Goal: Task Accomplishment & Management: Complete application form

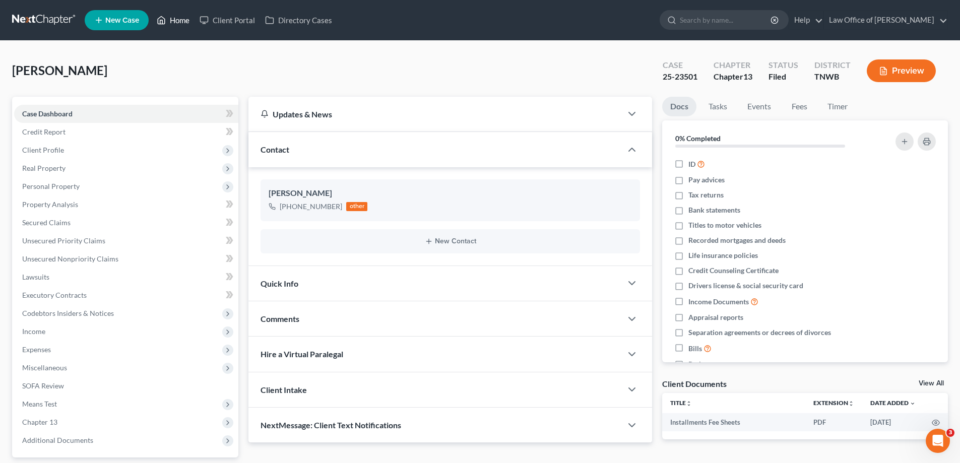
click at [182, 15] on link "Home" at bounding box center [173, 20] width 43 height 18
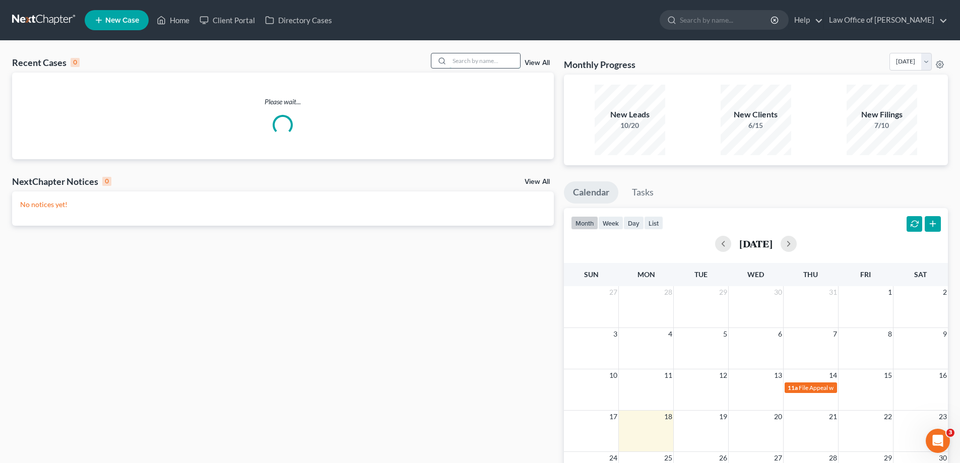
click at [475, 60] on input "search" at bounding box center [485, 60] width 71 height 15
type input ","
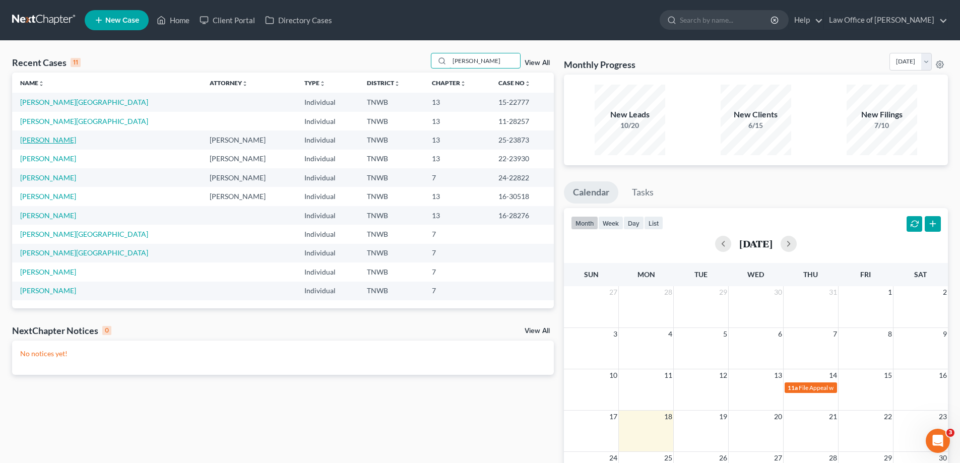
type input "[PERSON_NAME]"
click at [41, 141] on link "[PERSON_NAME]" at bounding box center [48, 140] width 56 height 9
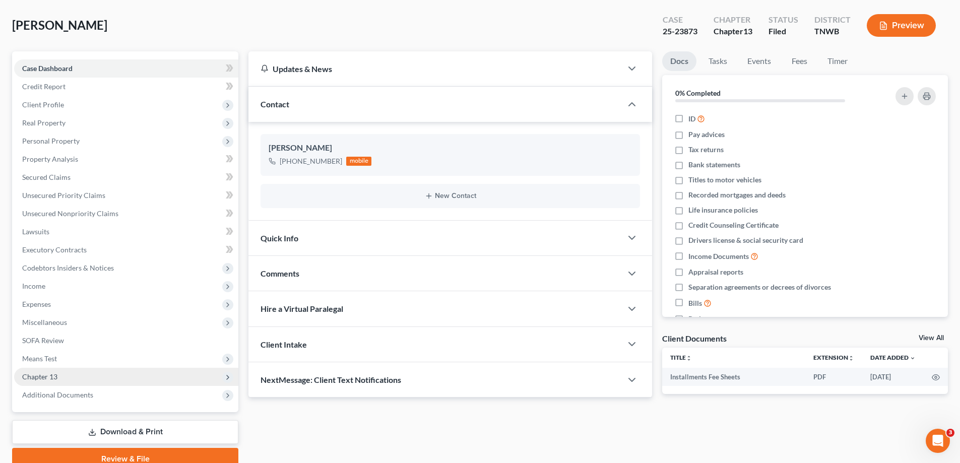
scroll to position [91, 0]
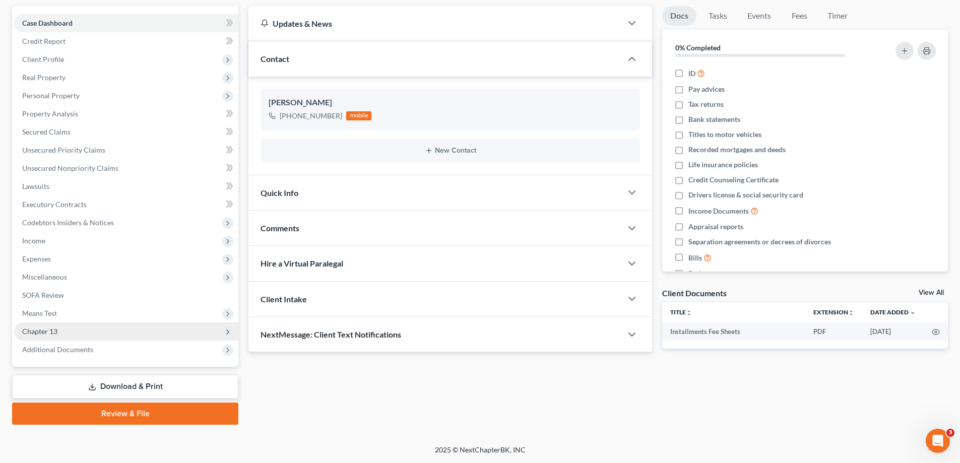
click at [60, 331] on span "Chapter 13" at bounding box center [126, 332] width 224 height 18
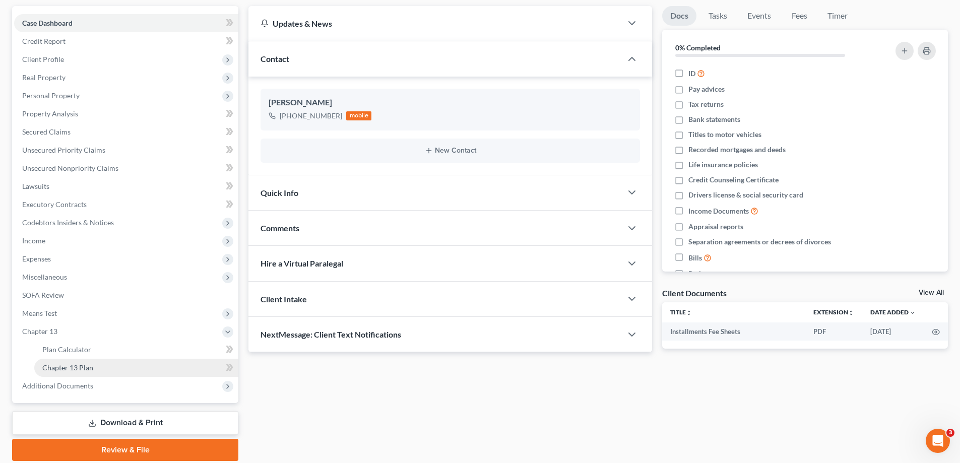
click at [91, 363] on span "Chapter 13 Plan" at bounding box center [67, 367] width 51 height 9
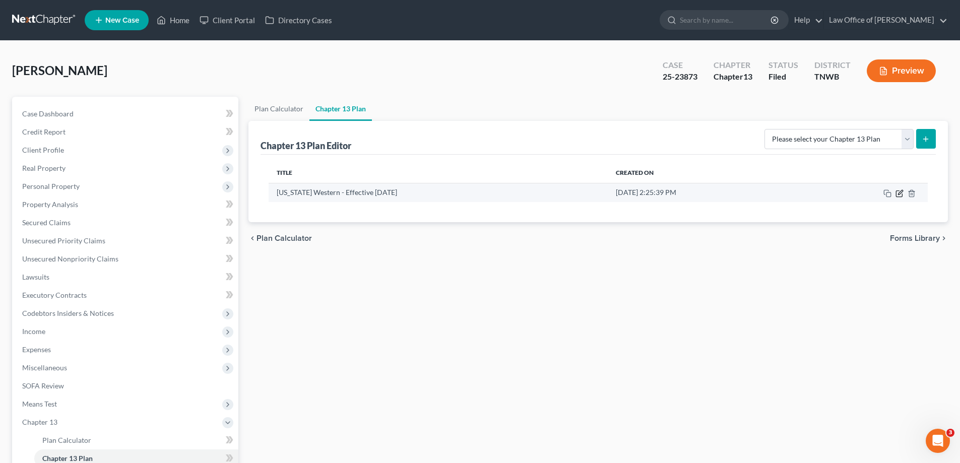
click at [898, 193] on icon "button" at bounding box center [900, 194] width 8 height 8
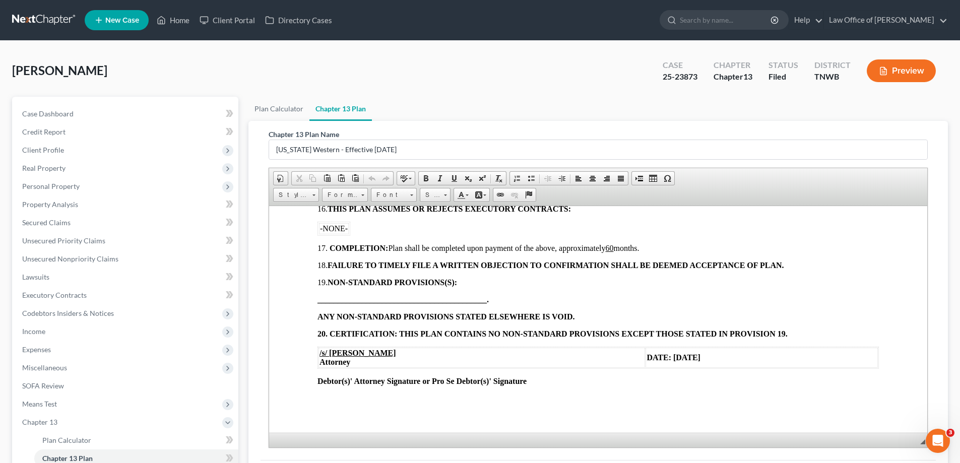
scroll to position [1011, 0]
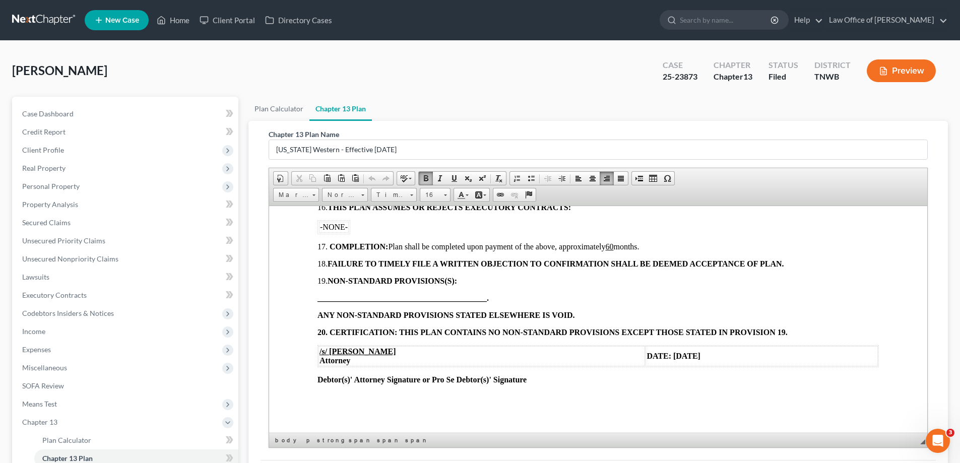
click at [647, 354] on span "DATE: [DATE]" at bounding box center [674, 355] width 54 height 9
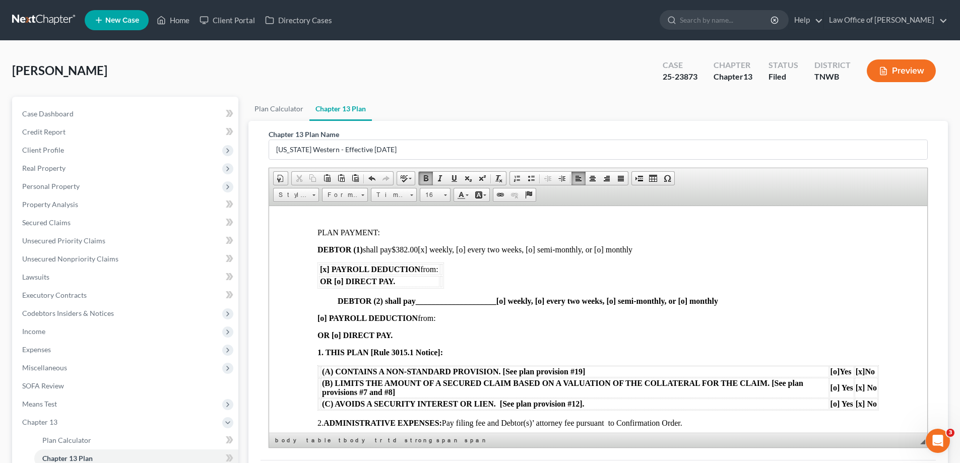
scroll to position [205, 0]
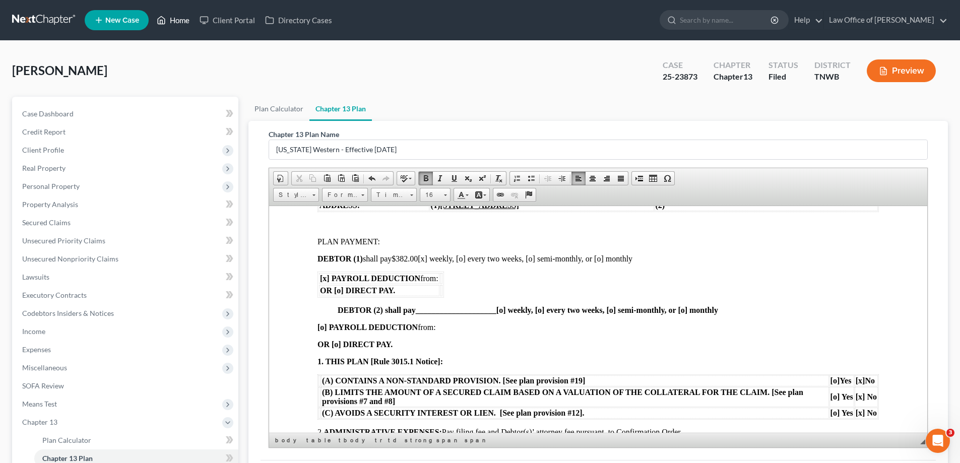
click at [181, 20] on link "Home" at bounding box center [173, 20] width 43 height 18
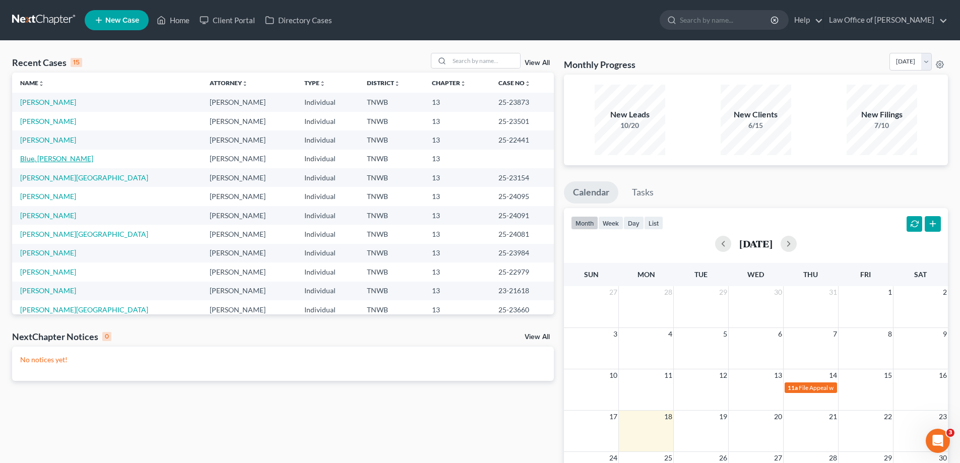
click at [45, 156] on link "Blue, [PERSON_NAME]" at bounding box center [56, 158] width 73 height 9
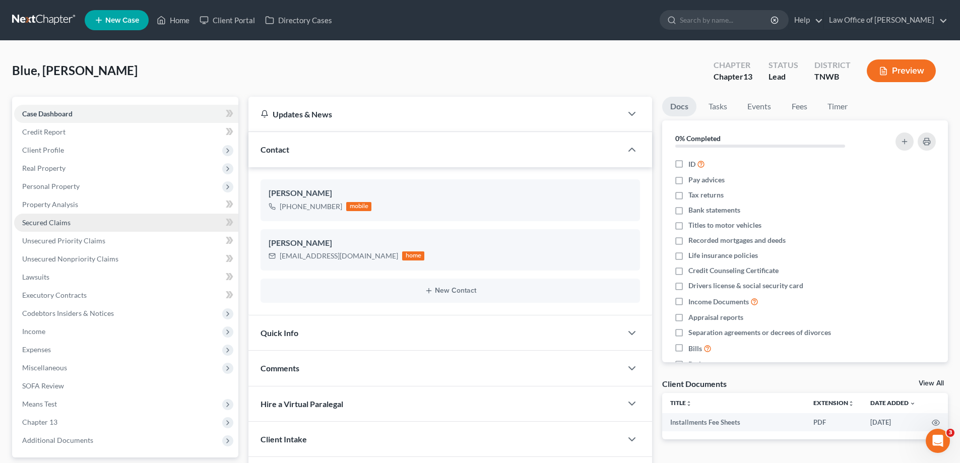
click at [52, 220] on span "Secured Claims" at bounding box center [46, 222] width 48 height 9
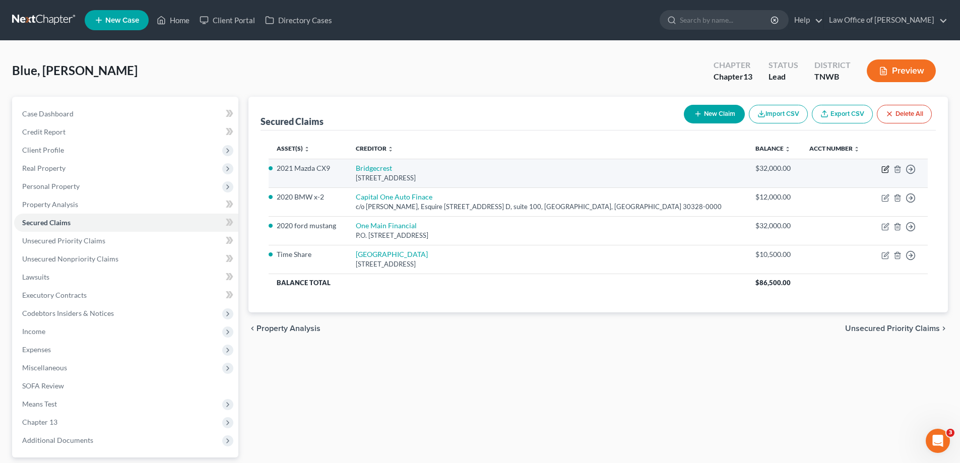
click at [885, 169] on icon "button" at bounding box center [886, 168] width 5 height 5
select select "3"
select select "5"
select select "0"
select select "3"
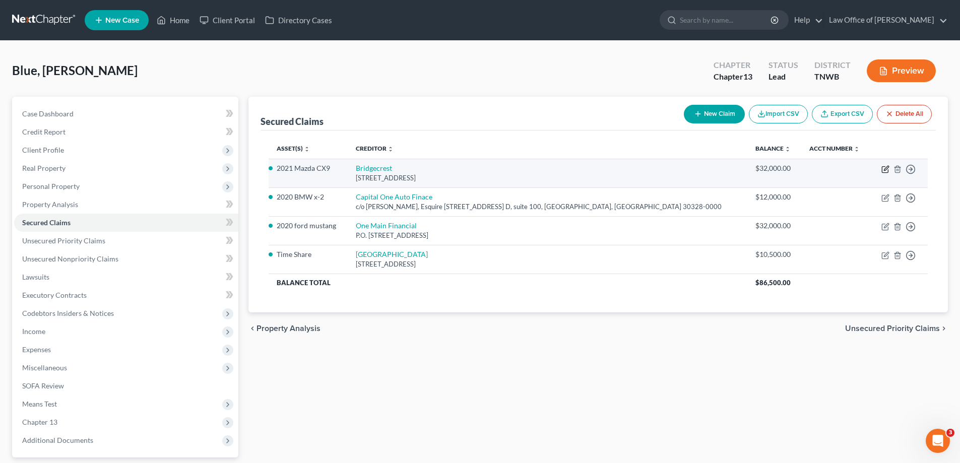
select select "0"
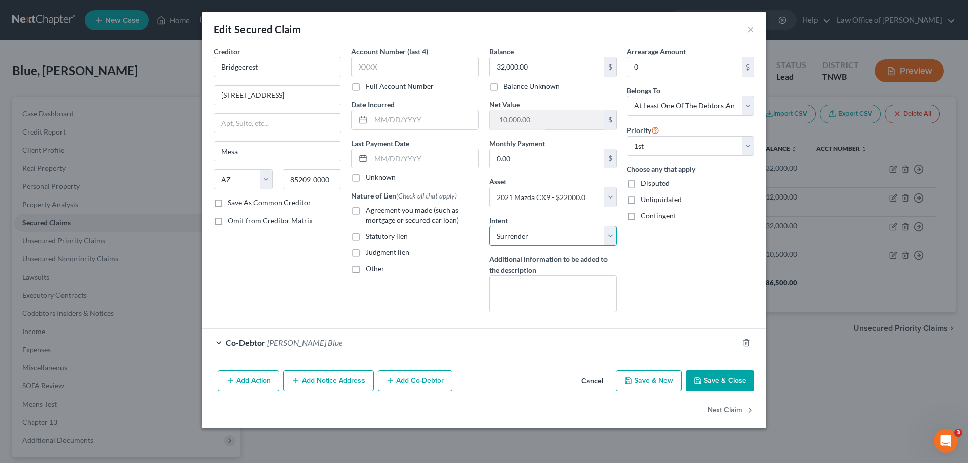
click at [615, 238] on select "Select Surrender Redeem Reaffirm Avoid Other" at bounding box center [553, 236] width 128 height 20
select select "2"
click at [489, 226] on select "Select Surrender Redeem Reaffirm Avoid Other" at bounding box center [553, 236] width 128 height 20
click at [714, 381] on button "Save & Close" at bounding box center [720, 381] width 69 height 21
select select
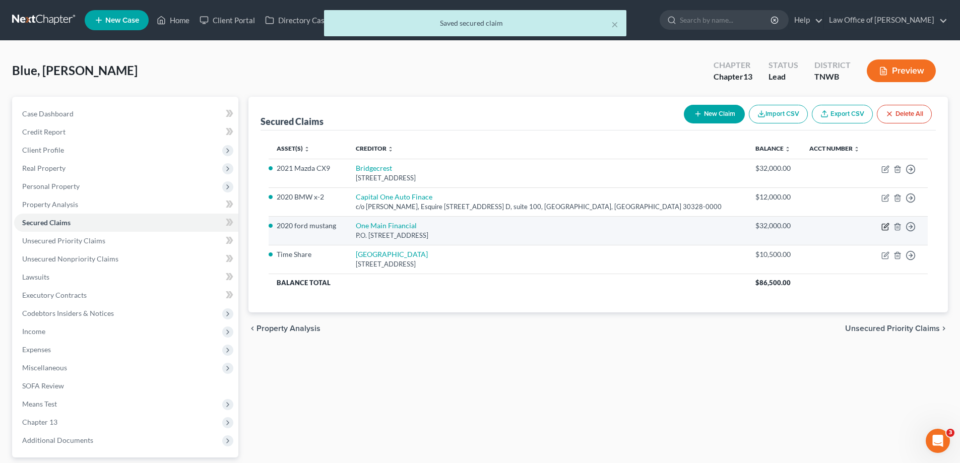
click at [883, 227] on icon "button" at bounding box center [886, 227] width 8 height 8
select select "36"
select select "2"
select select "3"
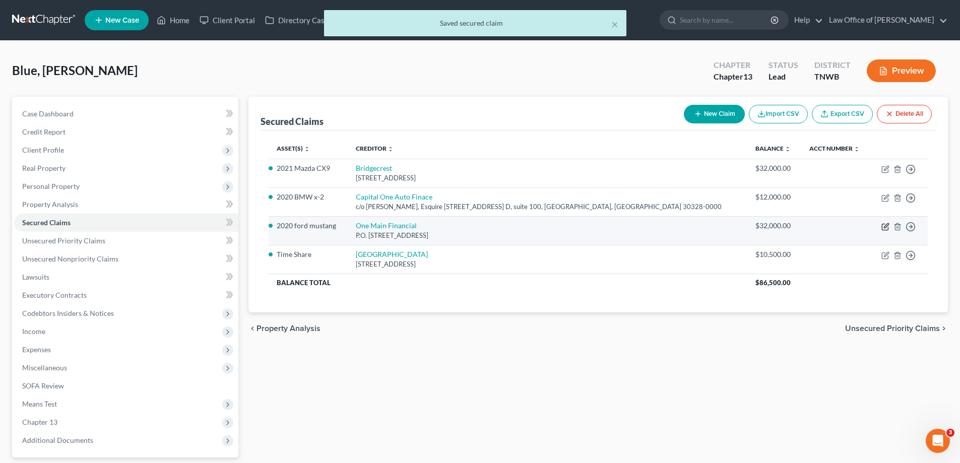
select select "0"
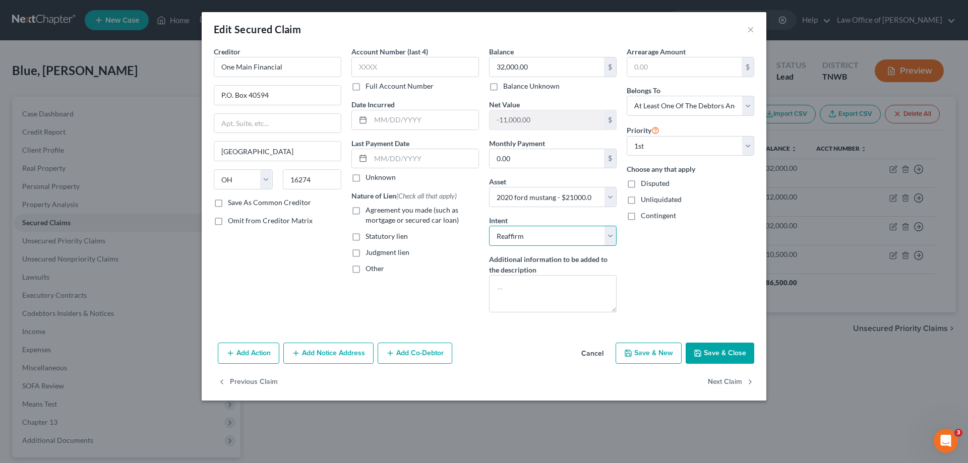
click at [612, 239] on select "Select Surrender Redeem Reaffirm Avoid Other" at bounding box center [553, 236] width 128 height 20
select select "0"
click at [489, 226] on select "Select Surrender Redeem Reaffirm Avoid Other" at bounding box center [553, 236] width 128 height 20
click at [718, 353] on button "Save & Close" at bounding box center [720, 353] width 69 height 21
select select
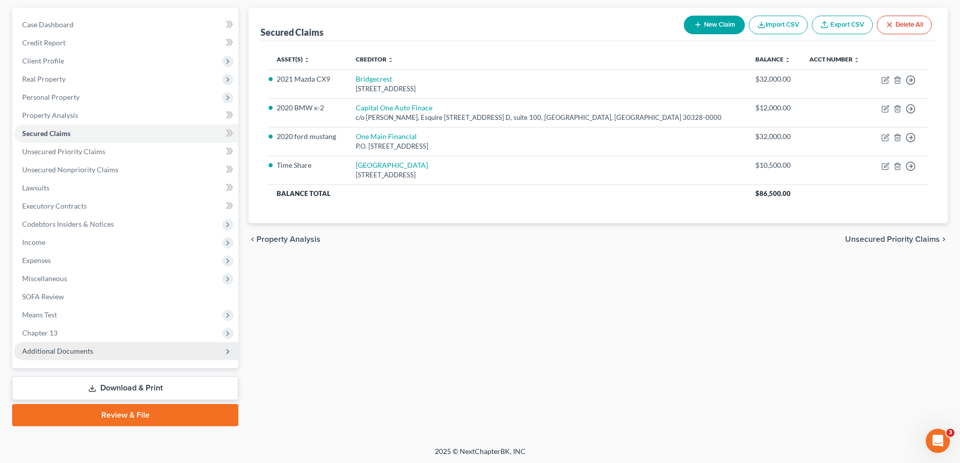
scroll to position [91, 0]
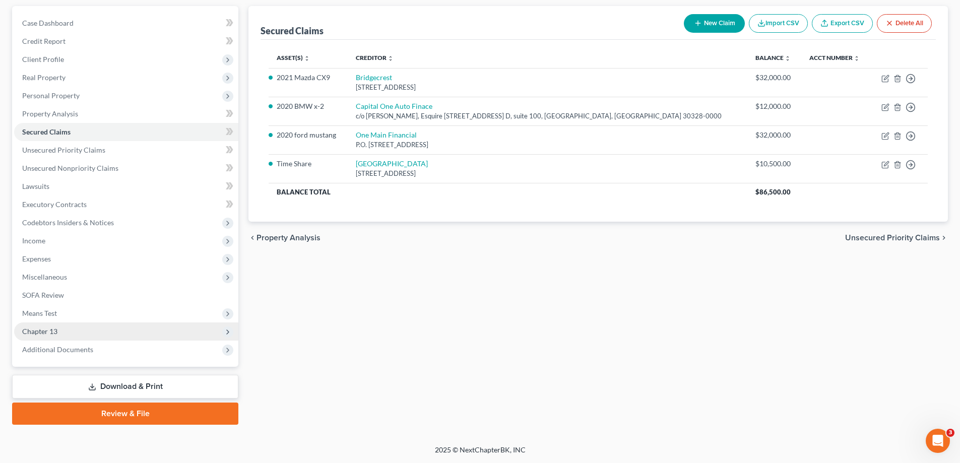
click at [53, 331] on span "Chapter 13" at bounding box center [39, 331] width 35 height 9
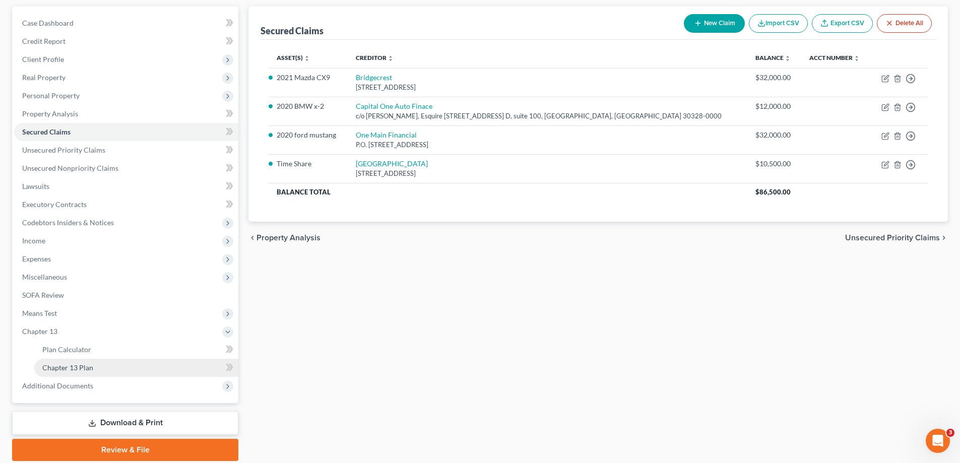
click at [90, 370] on span "Chapter 13 Plan" at bounding box center [67, 367] width 51 height 9
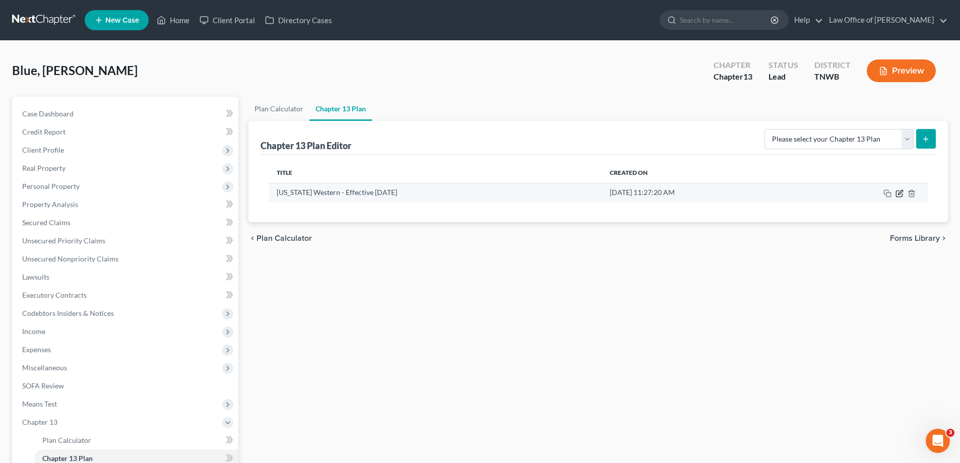
click at [898, 196] on icon "button" at bounding box center [900, 194] width 8 height 8
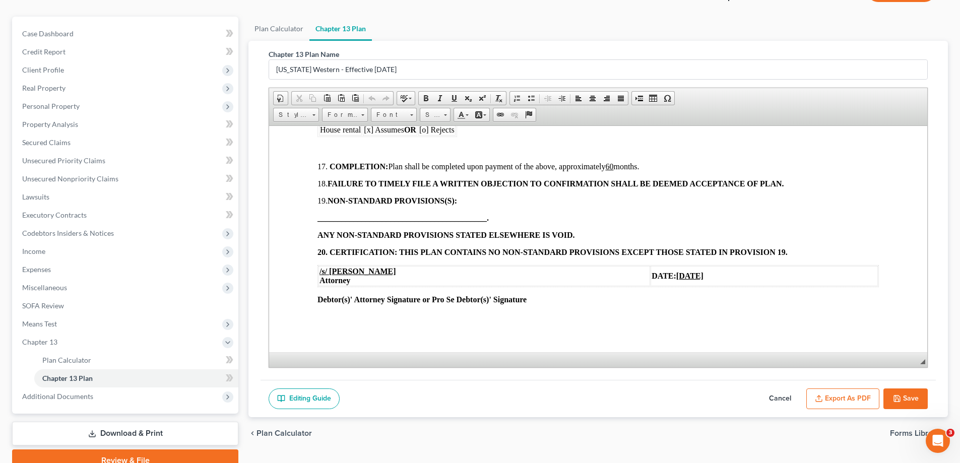
scroll to position [127, 0]
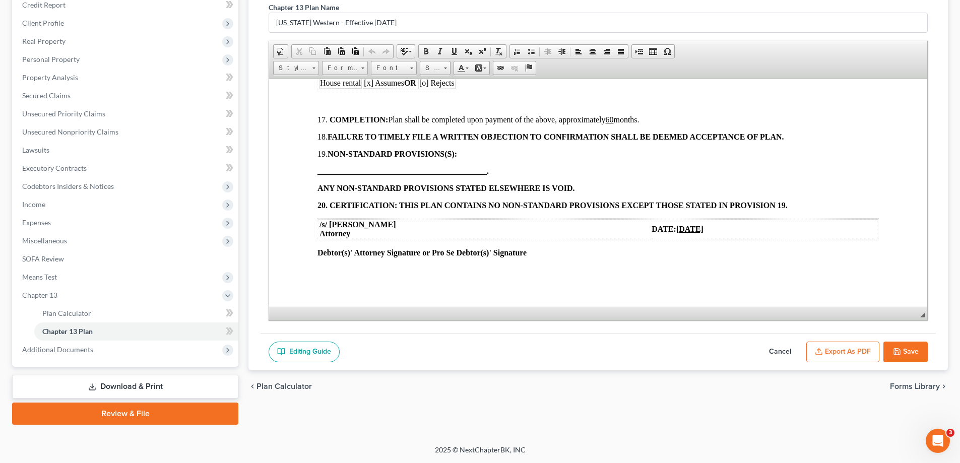
click at [842, 345] on button "Export as PDF" at bounding box center [843, 352] width 73 height 21
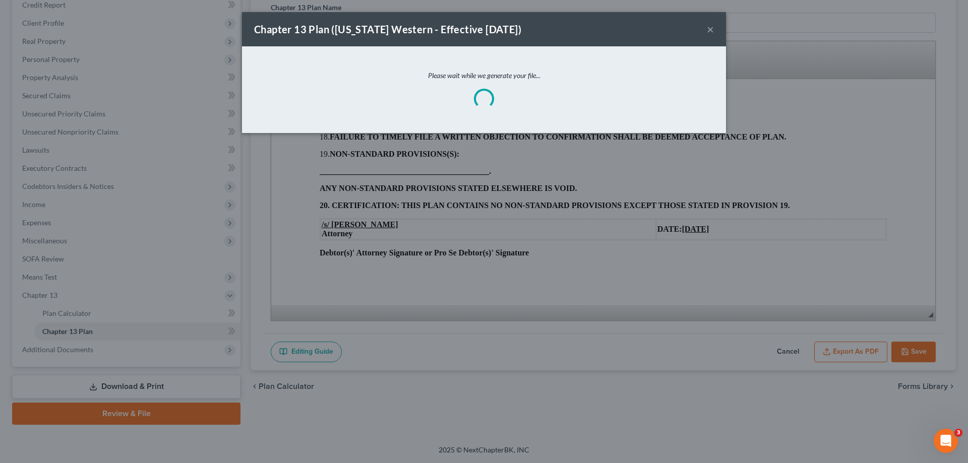
click at [712, 32] on button "×" at bounding box center [710, 29] width 7 height 12
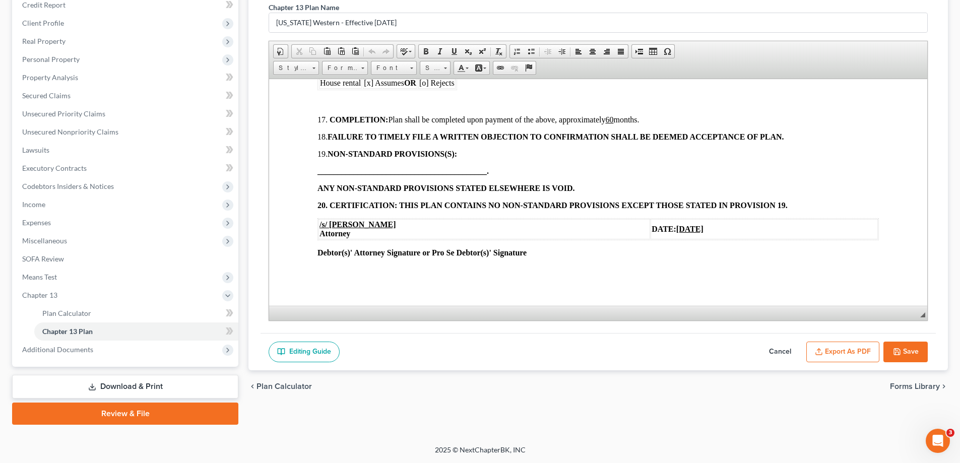
click at [898, 349] on icon "button" at bounding box center [897, 352] width 8 height 8
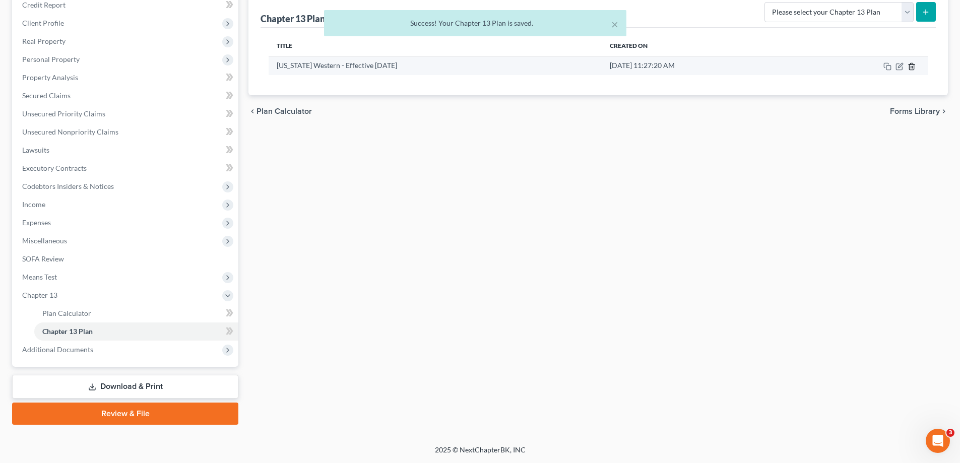
click at [913, 68] on icon "button" at bounding box center [912, 67] width 8 height 8
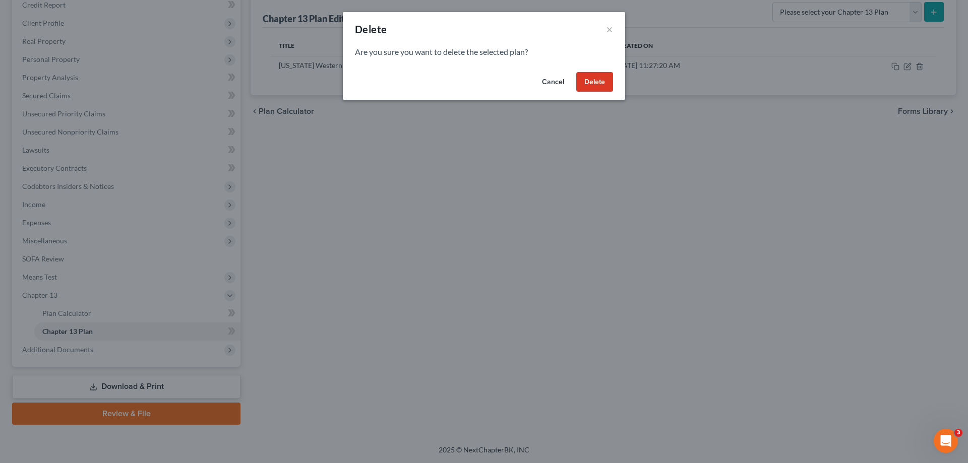
click at [593, 81] on button "Delete" at bounding box center [594, 82] width 37 height 20
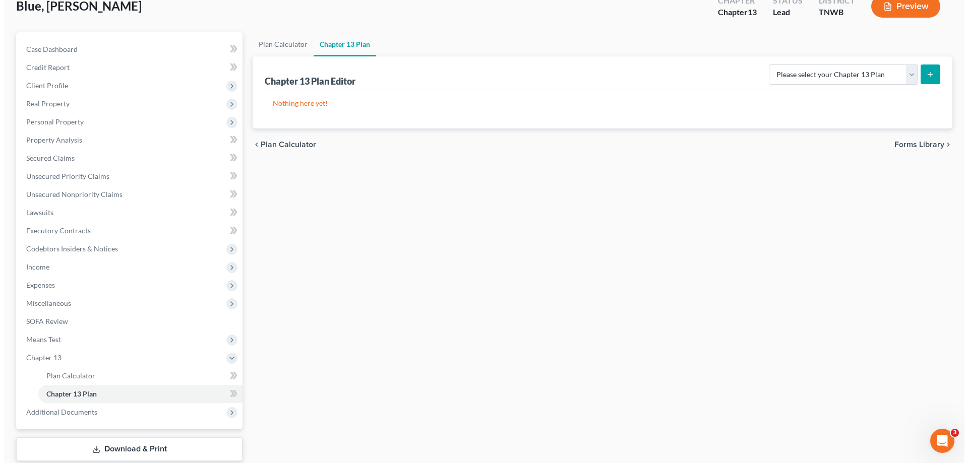
scroll to position [0, 0]
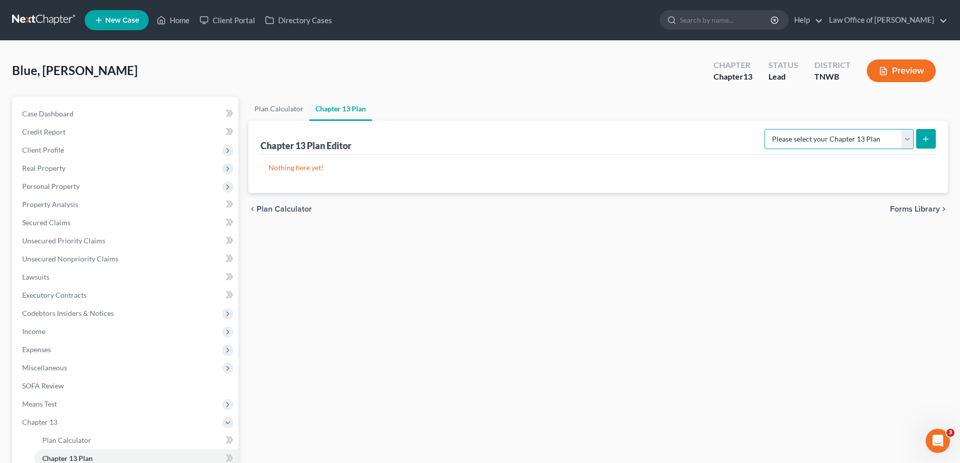
click at [908, 139] on select "Please select your Chapter 13 Plan National Form Plan - Official Form 113 [US_S…" at bounding box center [839, 139] width 149 height 20
select select "1"
click at [766, 129] on select "Please select your Chapter 13 Plan National Form Plan - Official Form 113 [US_S…" at bounding box center [839, 139] width 149 height 20
click at [926, 140] on icon "submit" at bounding box center [926, 139] width 8 height 8
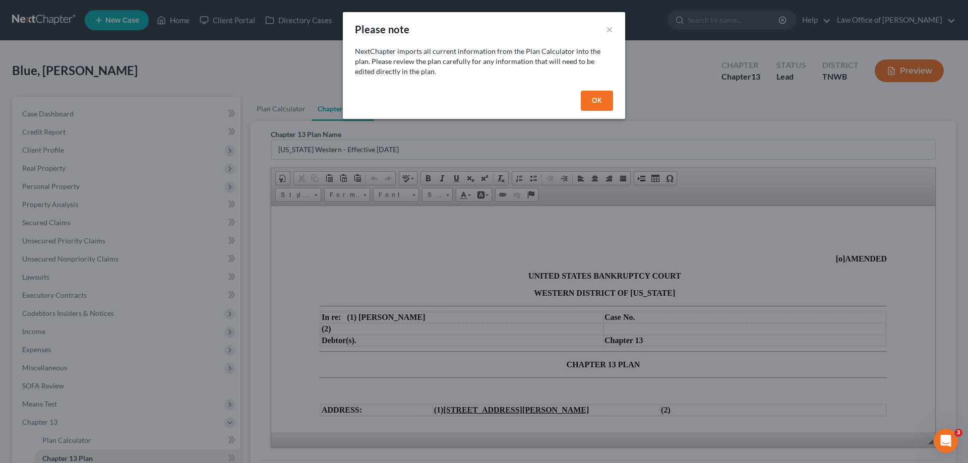
click at [597, 103] on button "OK" at bounding box center [597, 101] width 32 height 20
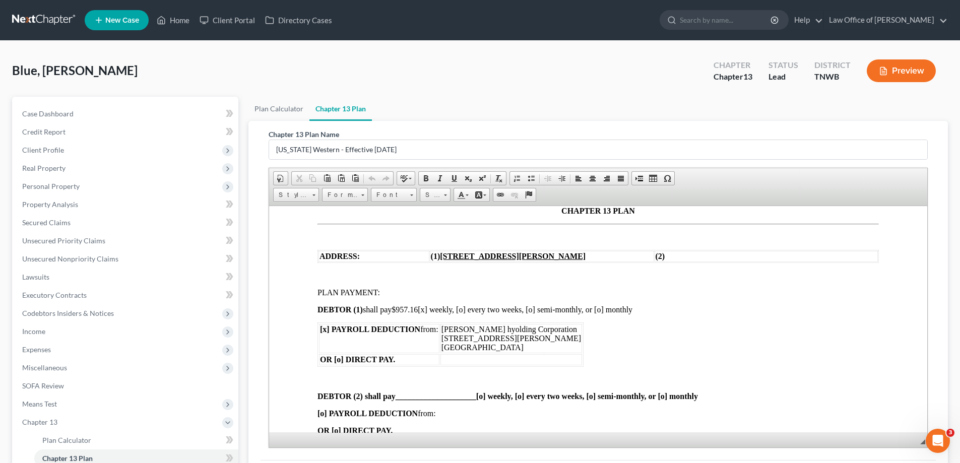
scroll to position [202, 0]
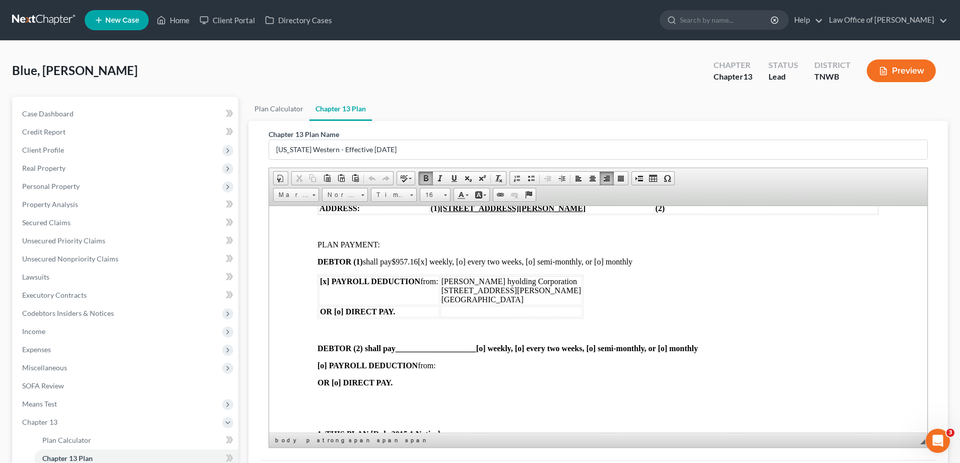
click at [422, 261] on span "DEBTOR (1) shall pay $957.16 [x] weekly, [o] every two weeks, [o] semi-monthly,…" at bounding box center [475, 261] width 315 height 9
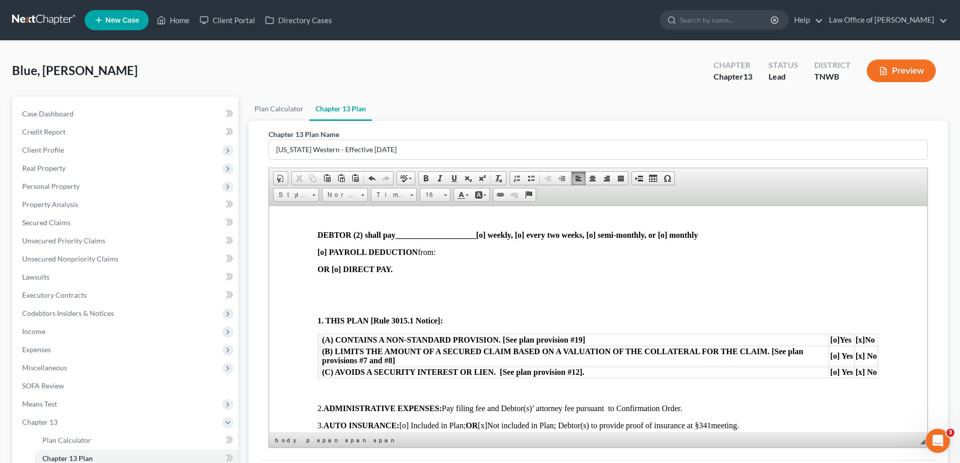
scroll to position [353, 0]
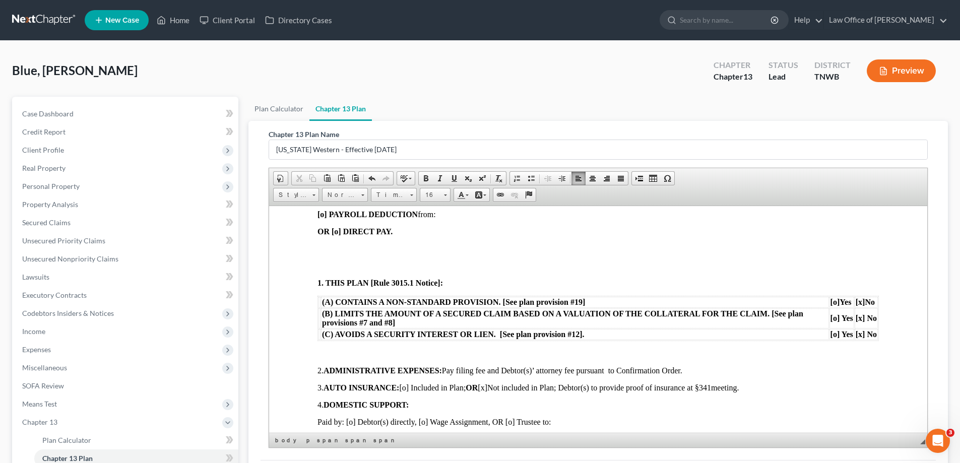
click at [325, 245] on p at bounding box center [599, 248] width 562 height 9
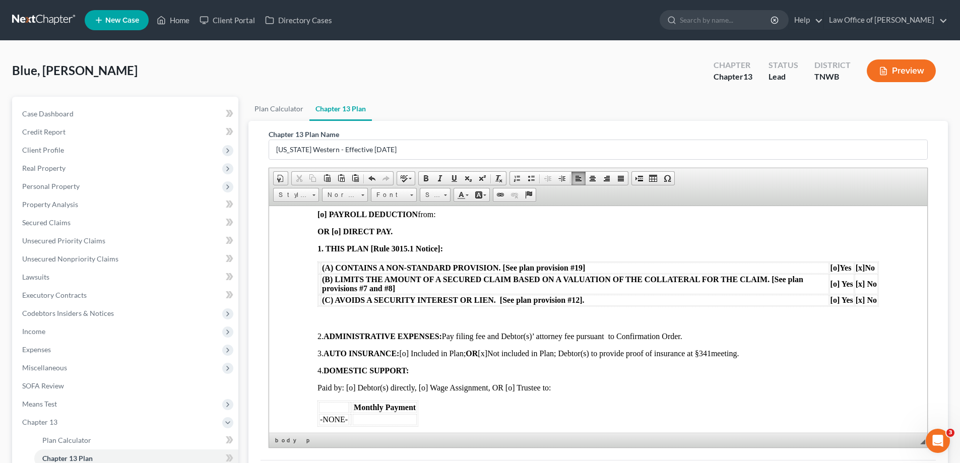
click at [337, 318] on p at bounding box center [599, 319] width 562 height 9
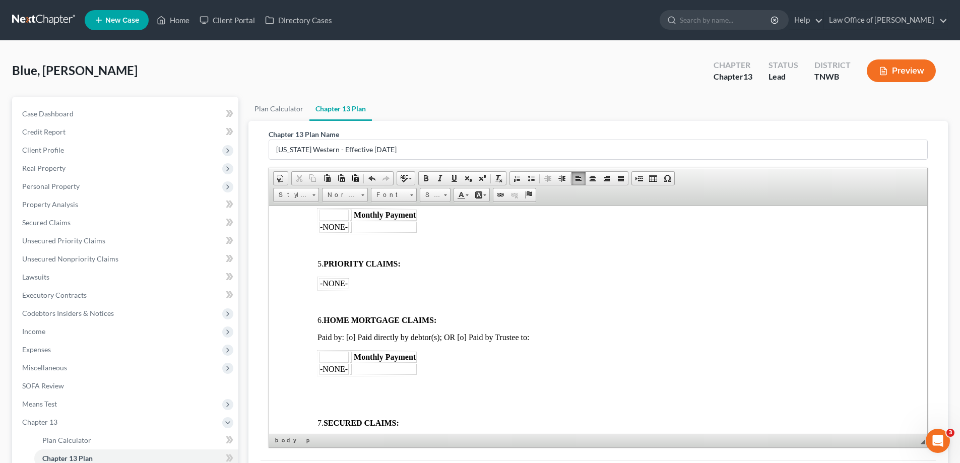
scroll to position [555, 0]
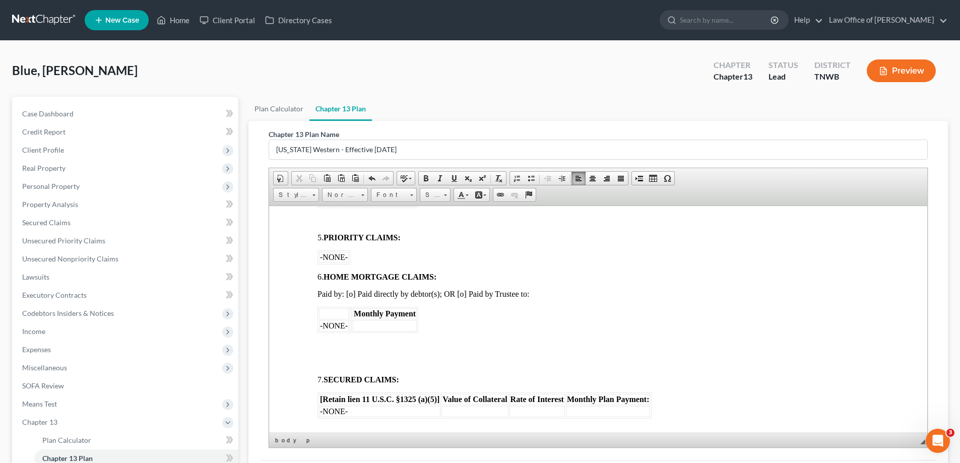
click at [337, 338] on body "[o] AMENDED UNITED STATES BANKRUPTCY COURT WESTERN DISTRICT OF [US_STATE] In re…" at bounding box center [599, 466] width 562 height 1532
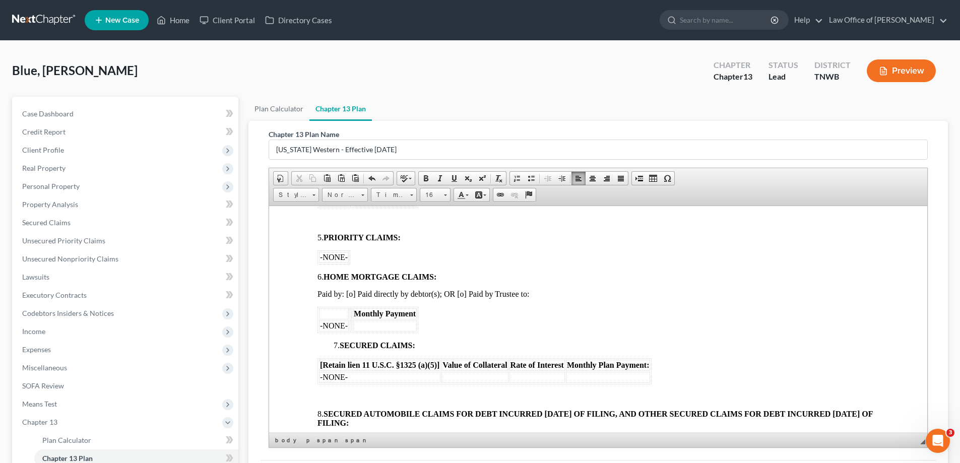
click at [331, 391] on body "[o] AMENDED UNITED STATES BANKRUPTCY COURT WESTERN DISTRICT OF [US_STATE] In re…" at bounding box center [599, 449] width 562 height 1498
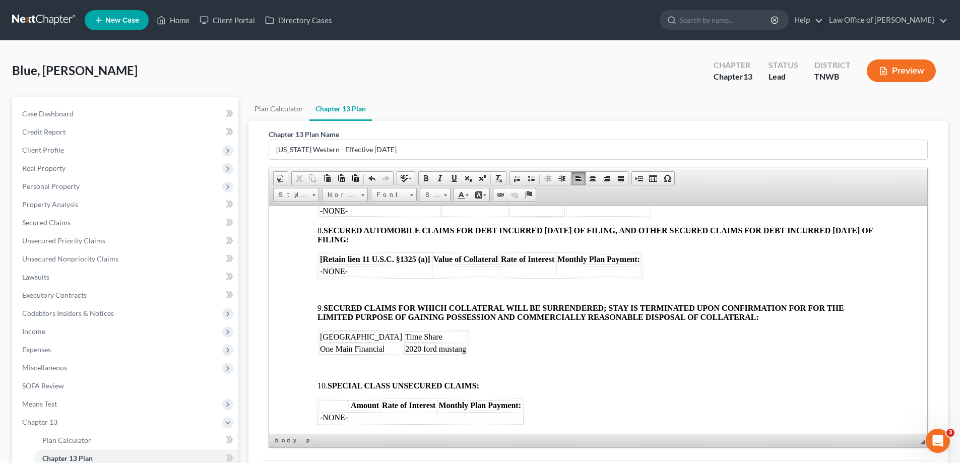
scroll to position [756, 0]
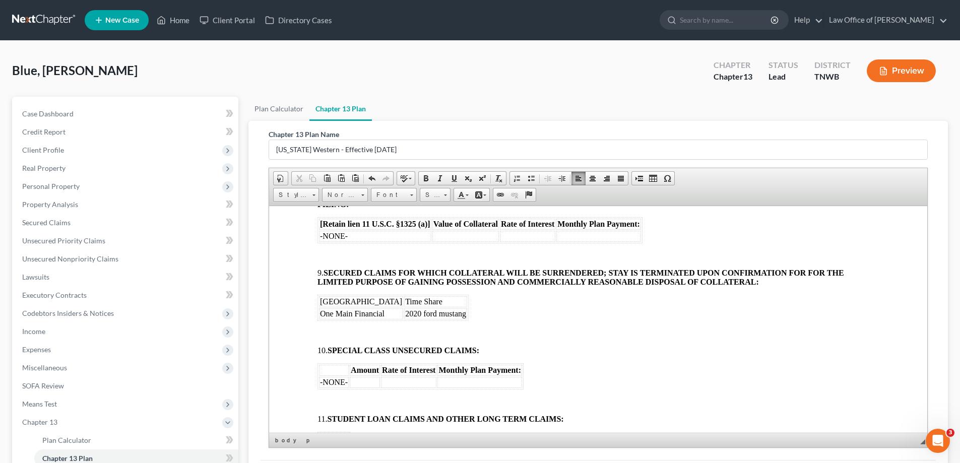
click at [322, 249] on body "[o] AMENDED UNITED STATES BANKRUPTCY COURT WESTERN DISTRICT OF [US_STATE] In re…" at bounding box center [599, 238] width 562 height 1481
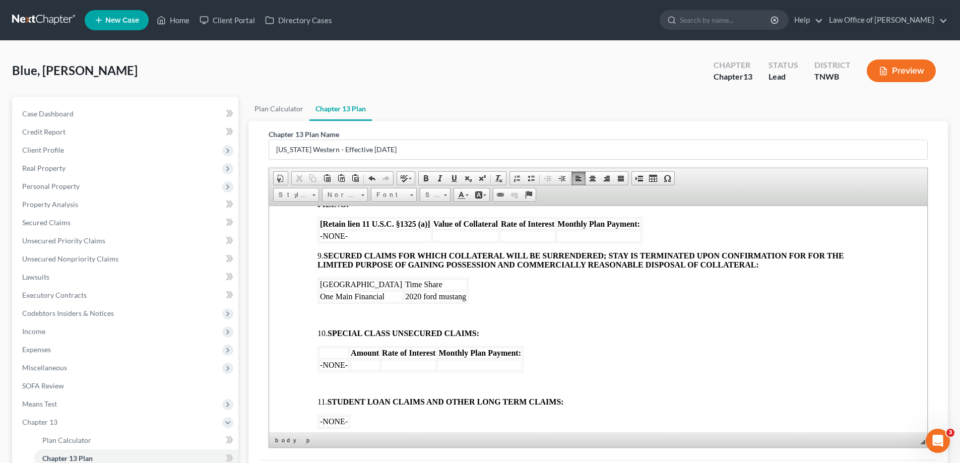
click at [329, 311] on body "[o] AMENDED UNITED STATES BANKRUPTCY COURT WESTERN DISTRICT OF [US_STATE] In re…" at bounding box center [599, 230] width 562 height 1464
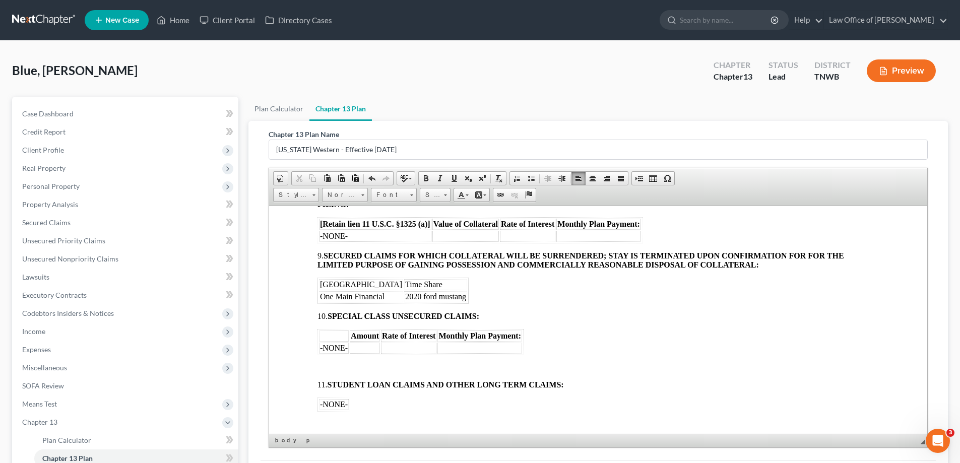
click at [330, 359] on body "[o] AMENDED UNITED STATES BANKRUPTCY COURT WESTERN DISTRICT OF [US_STATE] In re…" at bounding box center [599, 221] width 562 height 1447
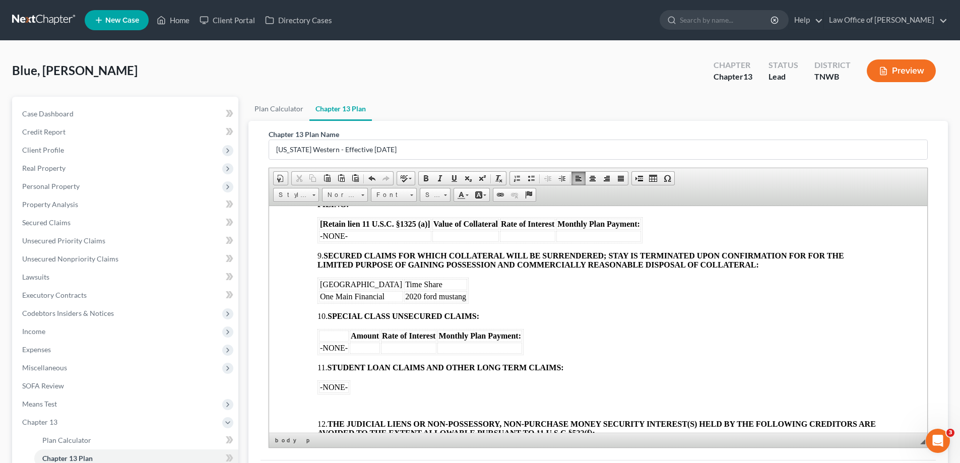
click at [339, 401] on body "[o] AMENDED UNITED STATES BANKRUPTCY COURT WESTERN DISTRICT OF [US_STATE] In re…" at bounding box center [599, 213] width 562 height 1430
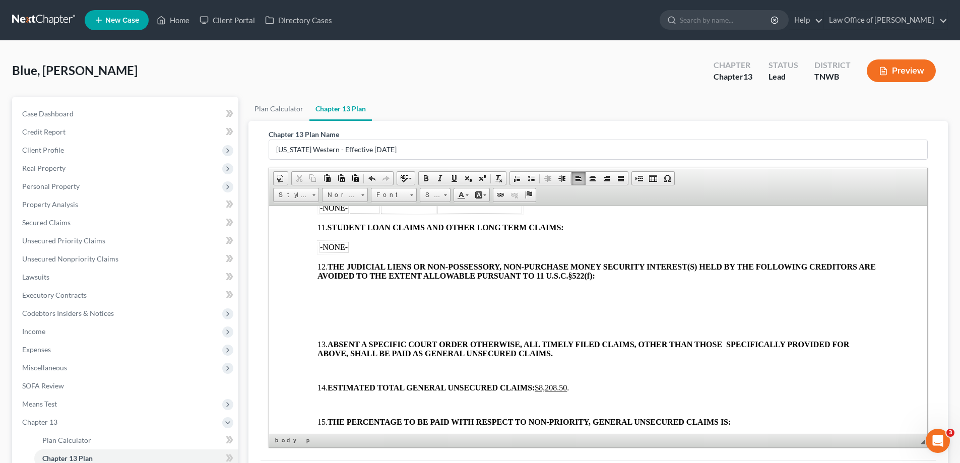
scroll to position [907, 0]
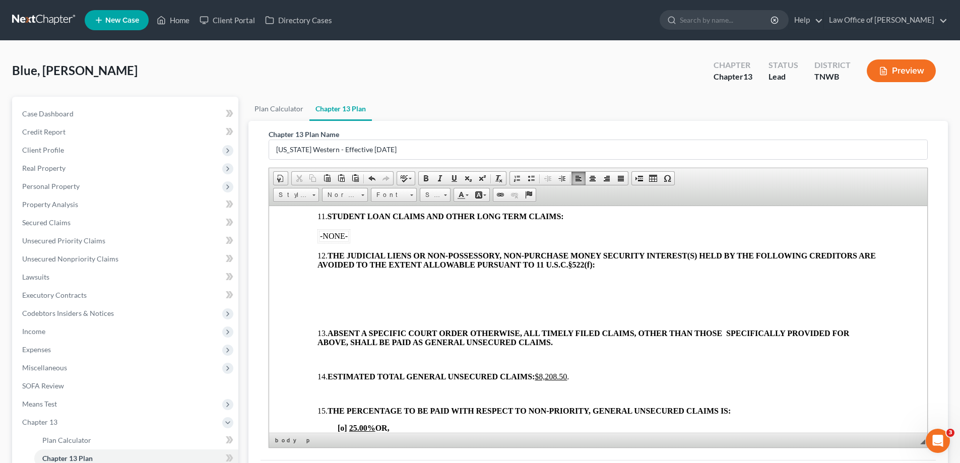
click at [324, 282] on p at bounding box center [599, 281] width 562 height 9
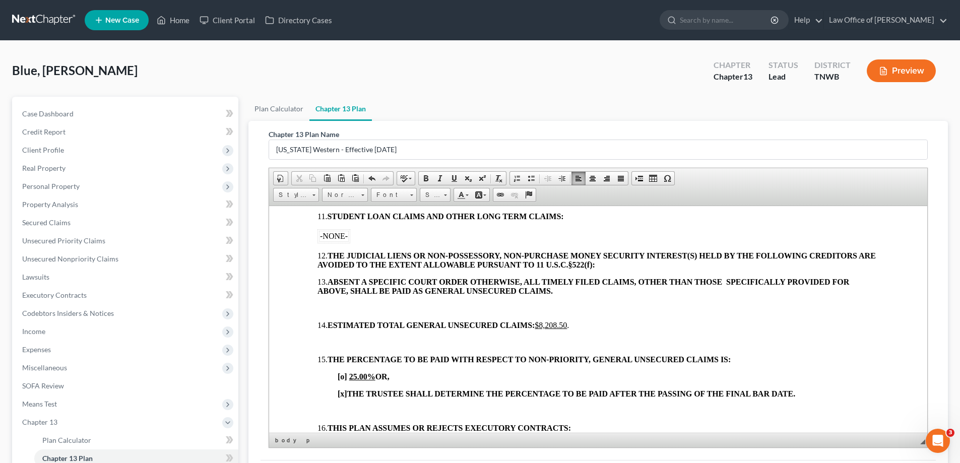
click at [338, 308] on p at bounding box center [599, 307] width 562 height 9
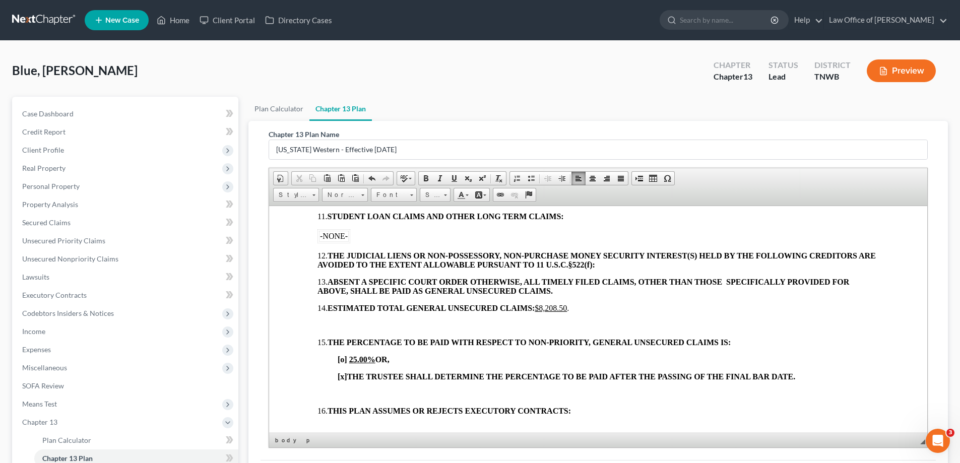
click at [333, 321] on p at bounding box center [599, 325] width 562 height 9
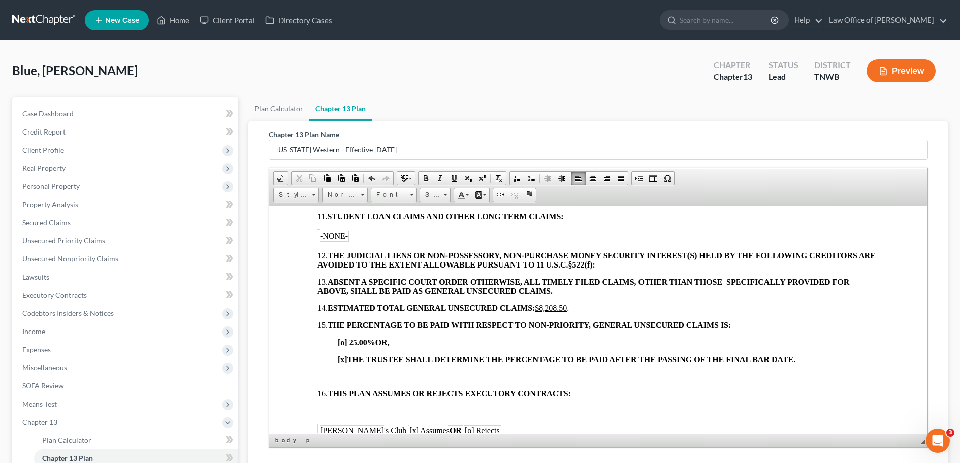
click at [339, 371] on body "[o] AMENDED UNITED STATES BANKRUPTCY COURT WESTERN DISTRICT OF [US_STATE] In re…" at bounding box center [599, 10] width 562 height 1327
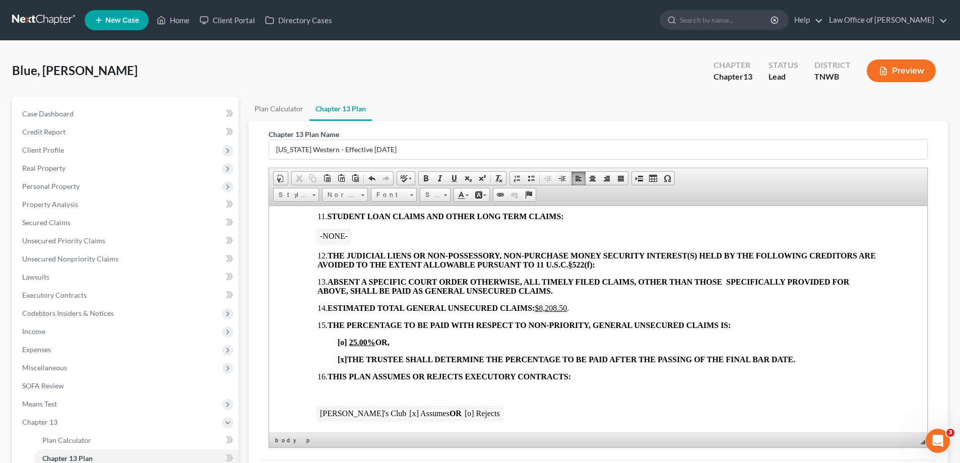
click at [338, 391] on p at bounding box center [599, 393] width 562 height 9
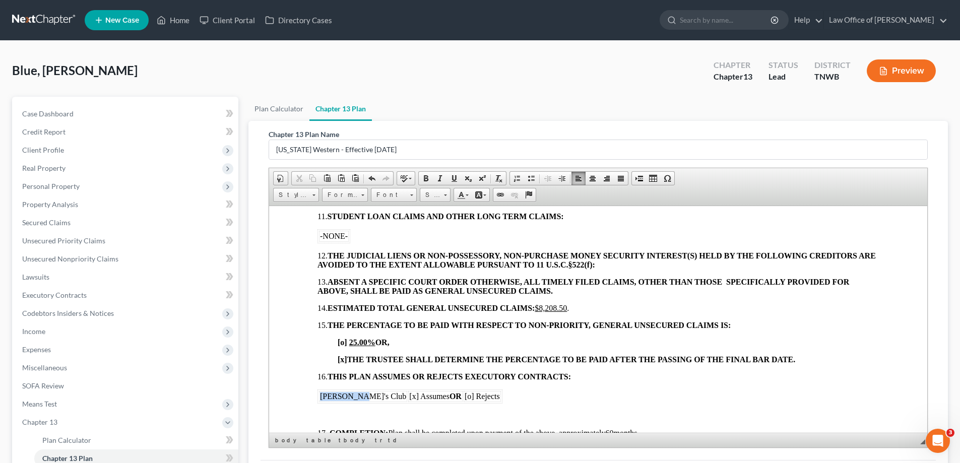
drag, startPoint x: 355, startPoint y: 396, endPoint x: 318, endPoint y: 396, distance: 37.3
click at [318, 396] on table "[PERSON_NAME]'s Club [x] Assumes OR [o] Rejects" at bounding box center [410, 396] width 185 height 14
click at [344, 412] on p at bounding box center [599, 415] width 562 height 9
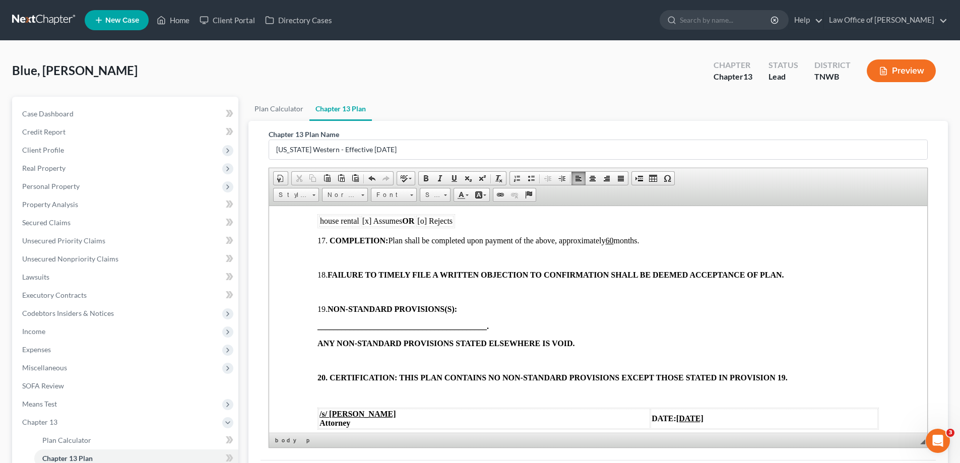
scroll to position [1109, 0]
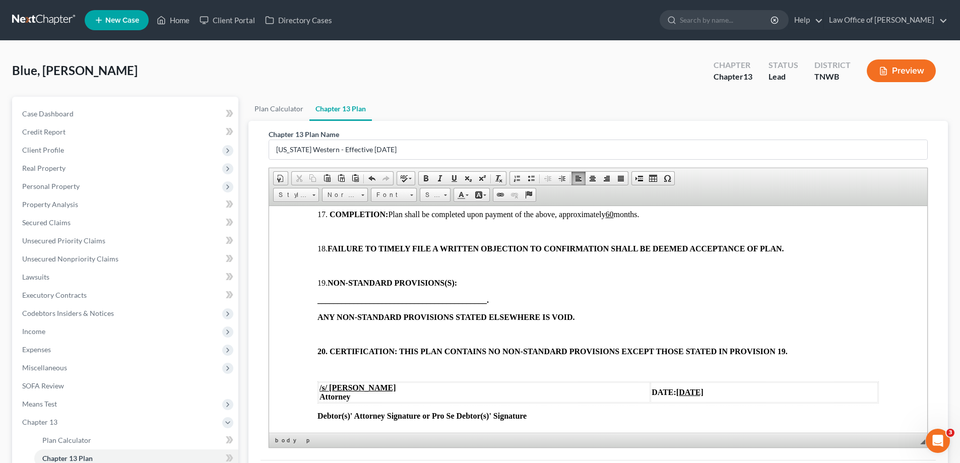
click at [331, 231] on p at bounding box center [599, 231] width 562 height 9
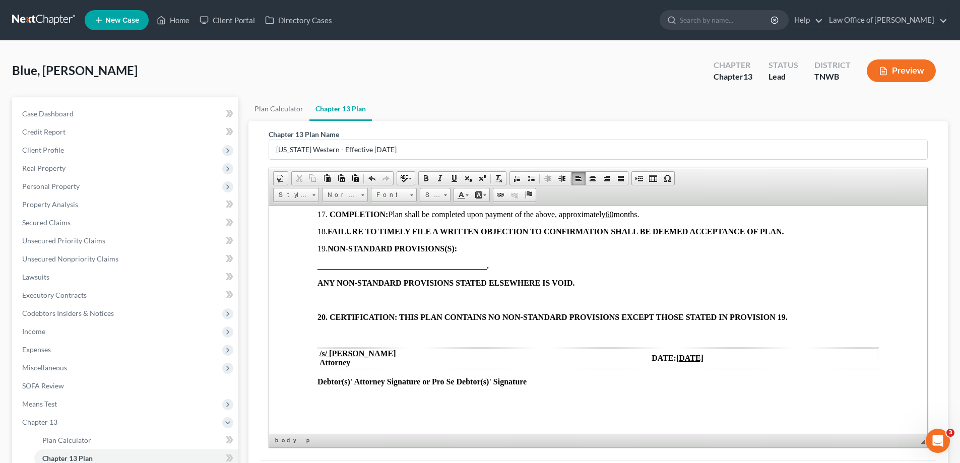
click at [330, 298] on p at bounding box center [599, 299] width 562 height 9
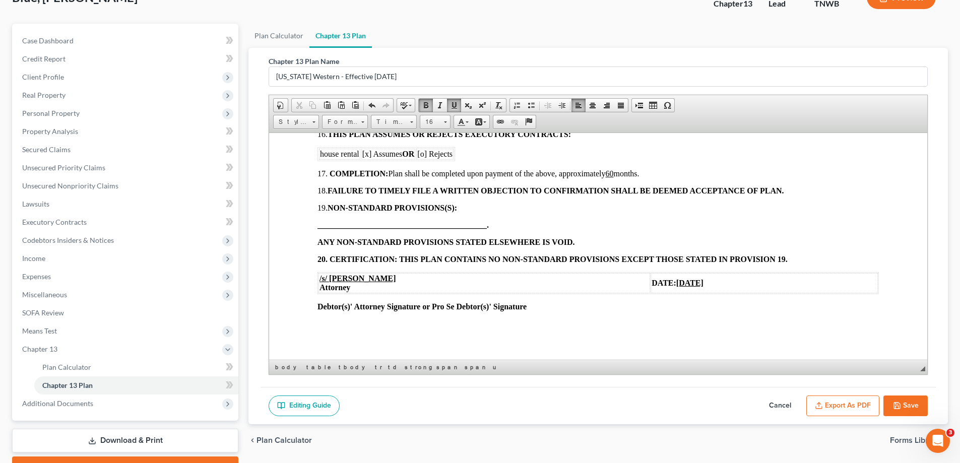
scroll to position [127, 0]
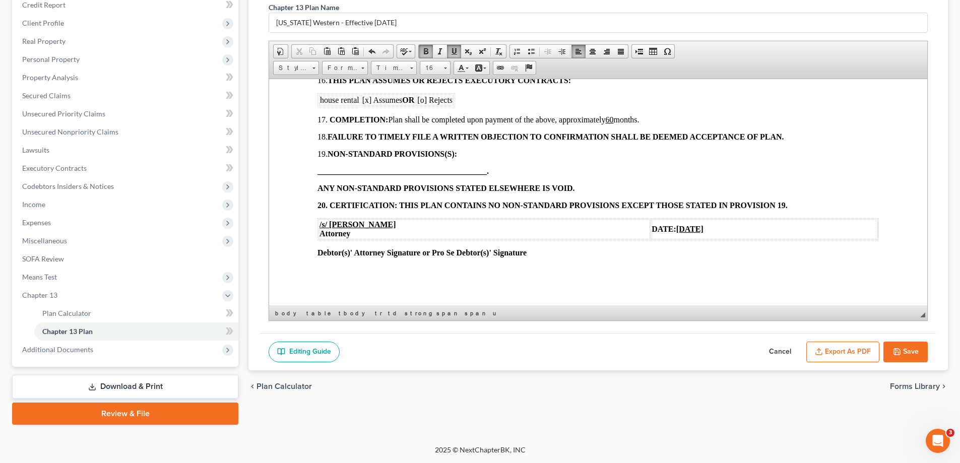
click at [908, 350] on button "Save" at bounding box center [906, 352] width 44 height 21
select select "1"
